Goal: Information Seeking & Learning: Learn about a topic

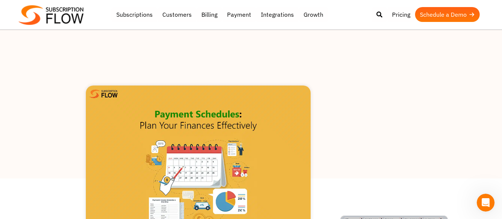
click at [173, 144] on img at bounding box center [198, 160] width 225 height 150
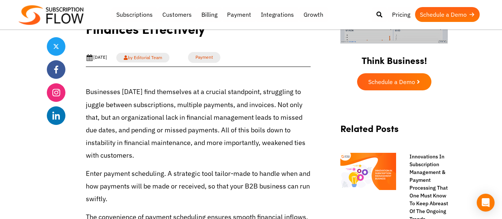
scroll to position [244, 0]
